Goal: Transaction & Acquisition: Purchase product/service

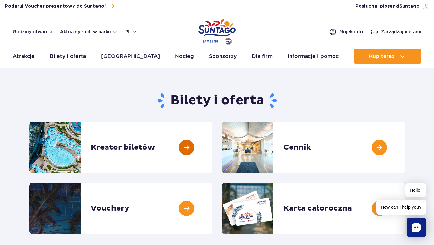
click at [212, 156] on link at bounding box center [212, 147] width 0 height 51
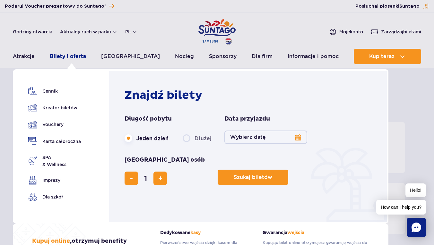
click at [70, 55] on link "Bilety i oferta" at bounding box center [68, 56] width 36 height 15
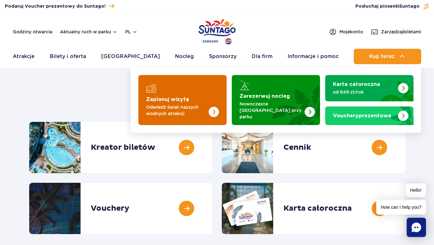
click at [161, 106] on p "Odwiedź świat naszych wodnych atrakcji" at bounding box center [177, 110] width 63 height 13
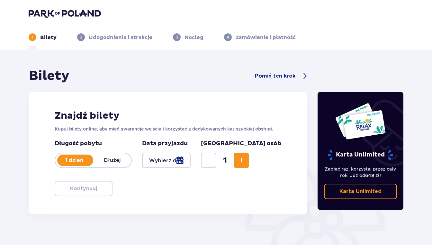
click at [245, 165] on span "Increase" at bounding box center [241, 161] width 8 height 8
click at [189, 156] on div at bounding box center [166, 160] width 49 height 15
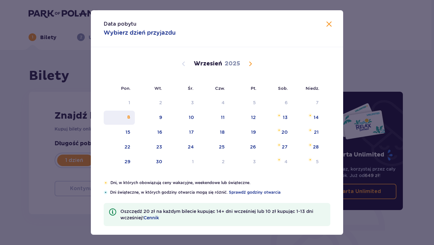
click at [128, 119] on div "8" at bounding box center [128, 117] width 3 height 6
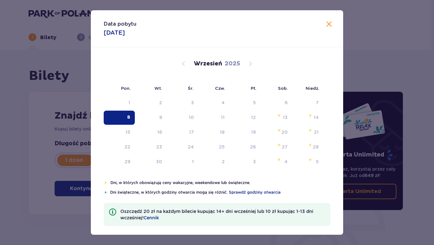
type input "08.09.25"
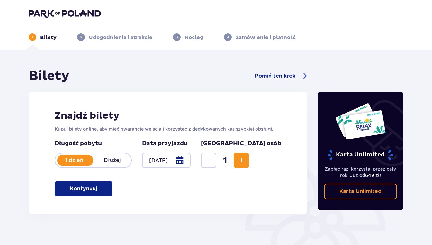
click at [79, 189] on p "Kontynuuj" at bounding box center [83, 188] width 27 height 7
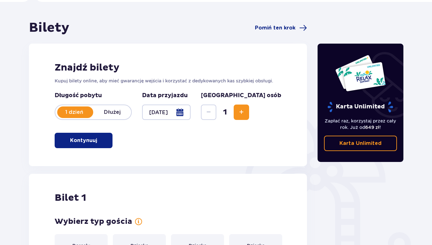
click at [245, 111] on span "Increase" at bounding box center [241, 113] width 8 height 8
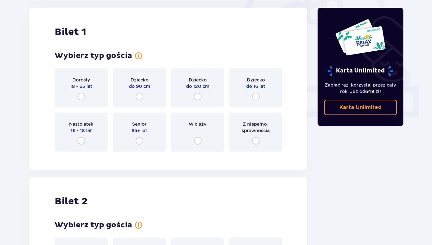
scroll to position [215, 0]
click at [85, 93] on div "Dorosły 18 - 65 lat" at bounding box center [81, 87] width 53 height 39
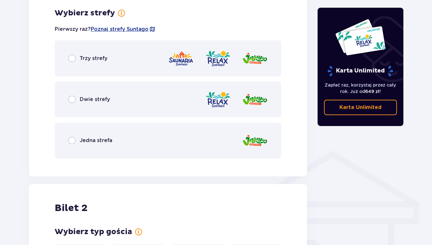
scroll to position [374, 0]
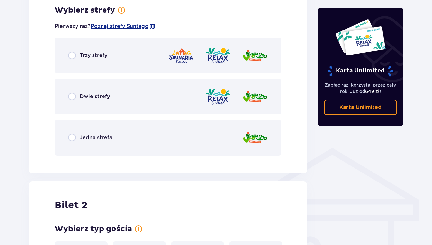
click at [79, 101] on div "Dwie strefy" at bounding box center [168, 97] width 227 height 36
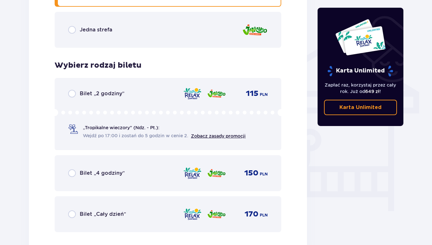
scroll to position [482, 0]
click at [76, 93] on div "Bilet „2 godziny”" at bounding box center [96, 94] width 56 height 8
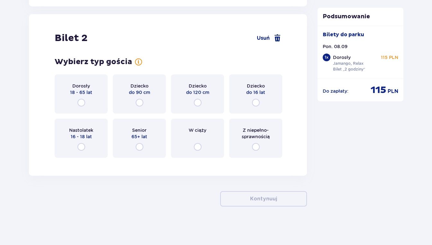
click at [82, 97] on div "Dorosły 18 - 65 lat" at bounding box center [81, 94] width 53 height 39
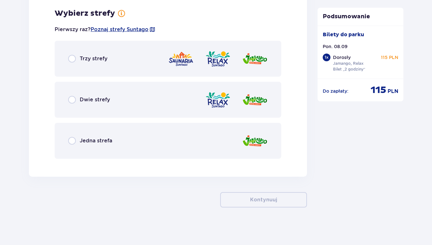
scroll to position [889, 0]
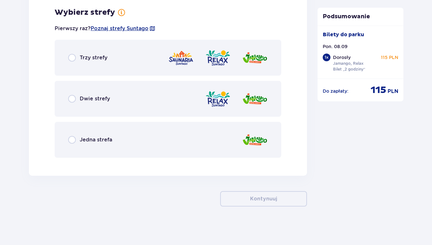
click at [71, 62] on div "Trzy strefy" at bounding box center [168, 58] width 227 height 36
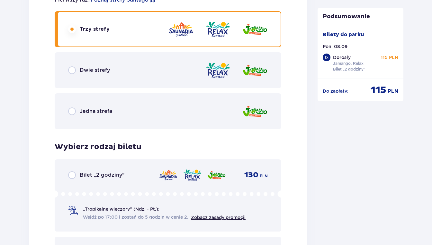
scroll to position [904, 0]
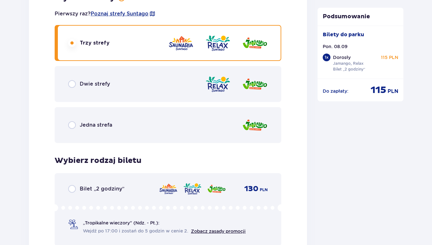
click at [75, 81] on input "radio" at bounding box center [72, 84] width 8 height 8
radio input "true"
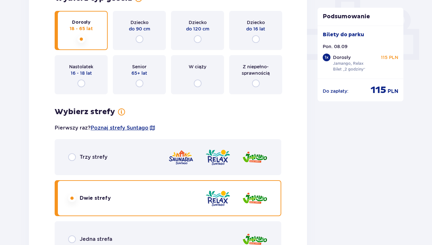
scroll to position [250, 0]
